Goal: Information Seeking & Learning: Learn about a topic

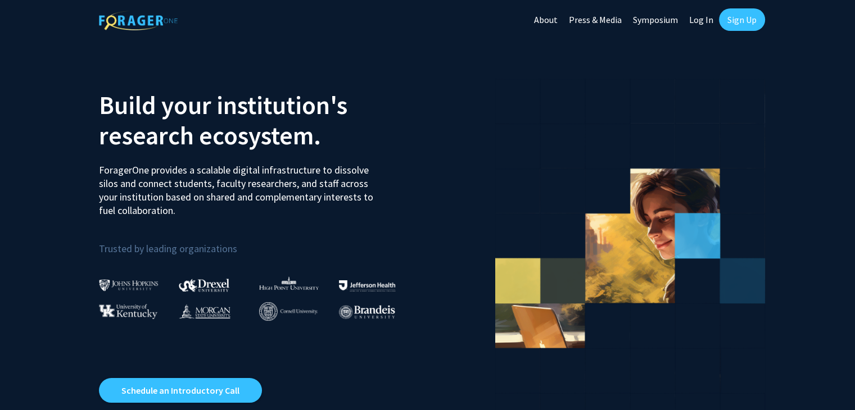
click at [699, 19] on link "Log In" at bounding box center [701, 19] width 35 height 39
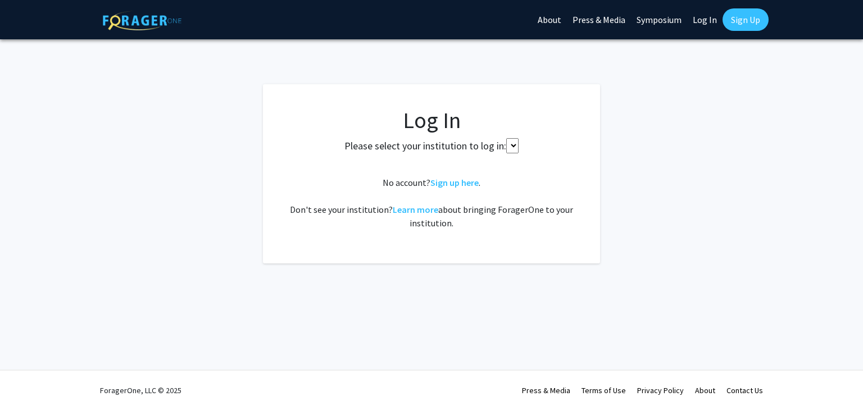
select select
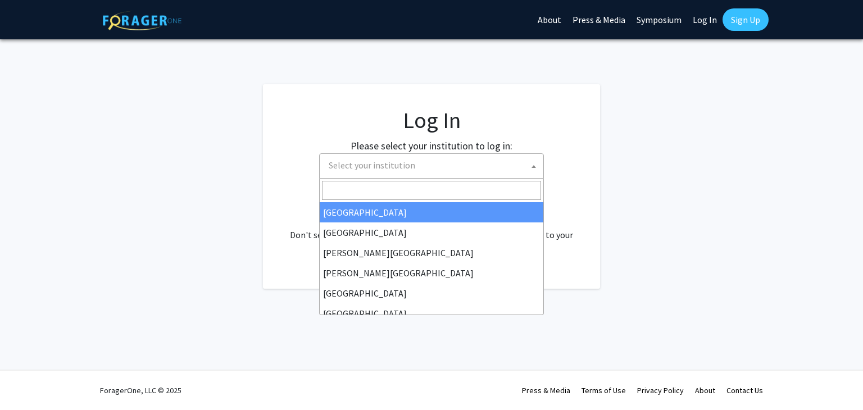
click at [469, 160] on span "Select your institution" at bounding box center [433, 165] width 219 height 23
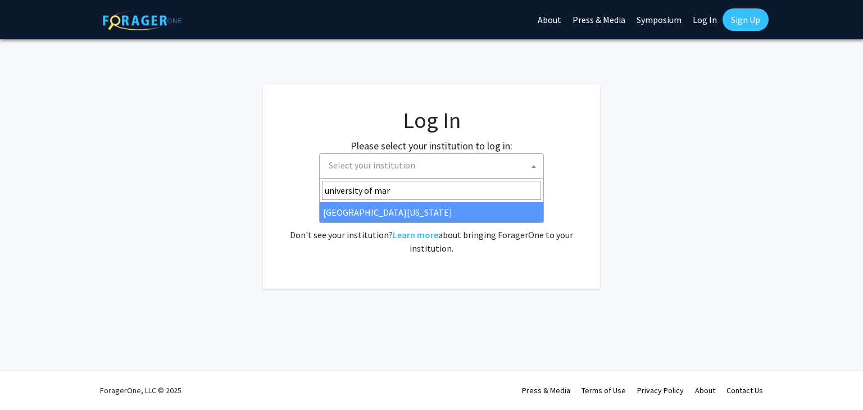
type input "university of mar"
select select "31"
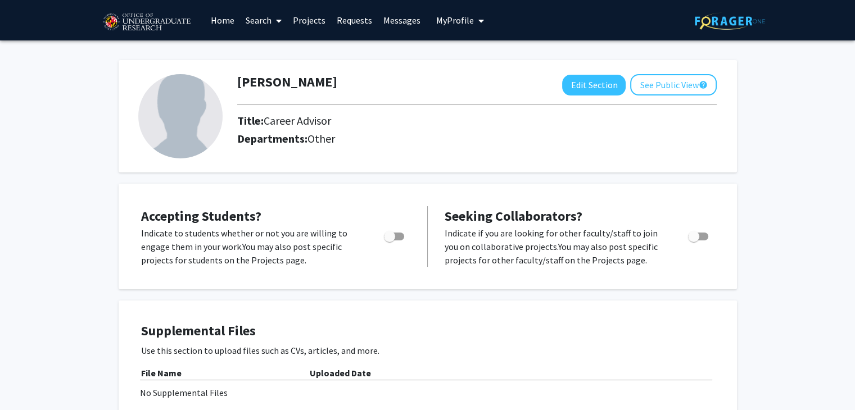
click at [265, 20] on link "Search" at bounding box center [263, 20] width 47 height 39
click at [266, 71] on span "Students" at bounding box center [274, 74] width 69 height 22
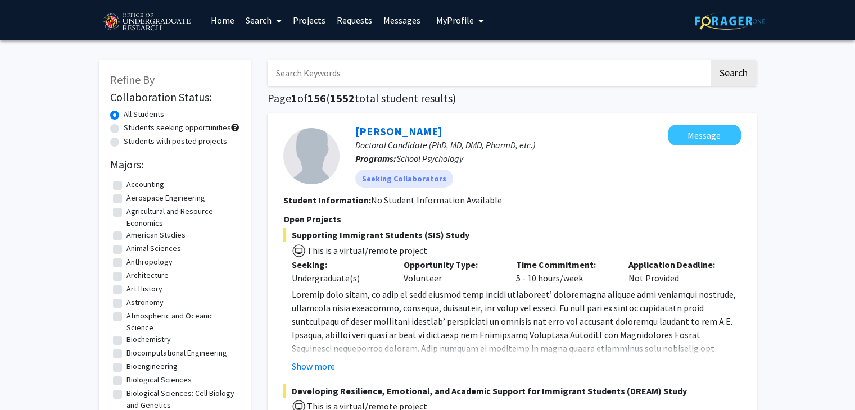
click at [269, 28] on link "Search" at bounding box center [263, 20] width 47 height 39
click at [265, 42] on span "Faculty/Staff" at bounding box center [281, 51] width 83 height 22
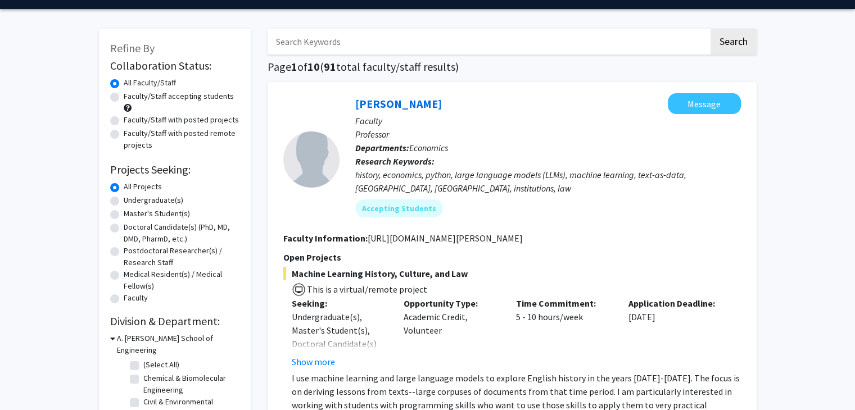
scroll to position [31, 0]
click at [124, 201] on label "Undergraduate(s)" at bounding box center [154, 200] width 60 height 12
click at [124, 201] on input "Undergraduate(s)" at bounding box center [127, 197] width 7 height 7
radio input "true"
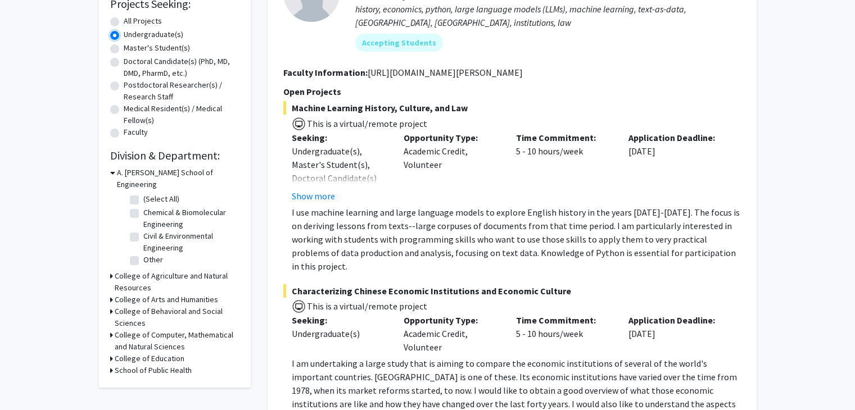
scroll to position [197, 0]
click at [143, 255] on label "Other" at bounding box center [153, 261] width 20 height 12
click at [143, 255] on input "Other" at bounding box center [146, 258] width 7 height 7
checkbox input "true"
